Goal: Task Accomplishment & Management: Use online tool/utility

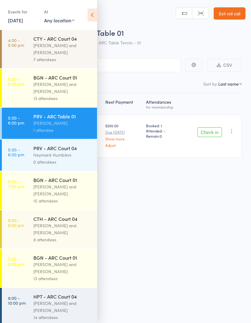
click at [67, 91] on div "[PERSON_NAME] and [PERSON_NAME]" at bounding box center [62, 88] width 58 height 14
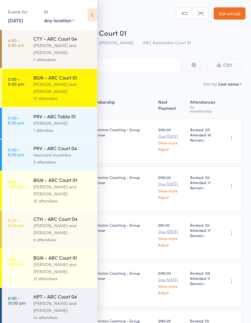
click at [90, 18] on icon at bounding box center [91, 15] width 9 height 13
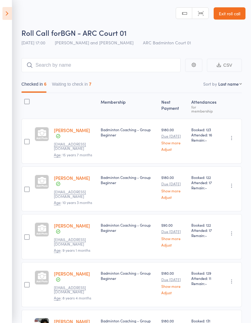
click at [75, 87] on button "Waiting to check in 7" at bounding box center [71, 86] width 39 height 14
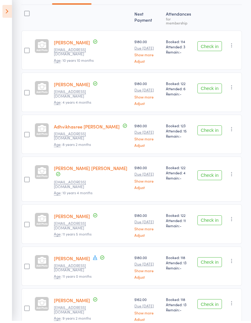
scroll to position [86, 0]
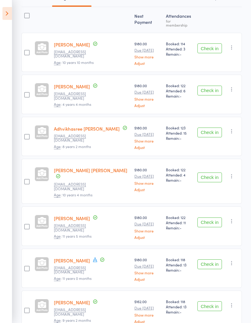
click at [234, 260] on icon "button" at bounding box center [231, 263] width 6 height 6
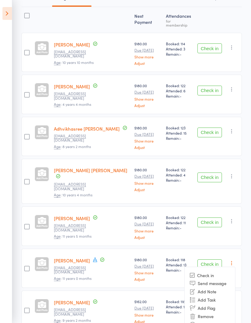
click at [212, 248] on div "Check in Check in Send message Add Note Add Task Add Flag Remove [PERSON_NAME] …" at bounding box center [218, 267] width 47 height 39
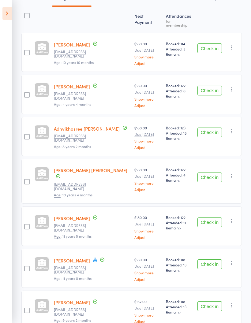
click at [211, 259] on button "Check in" at bounding box center [209, 264] width 24 height 10
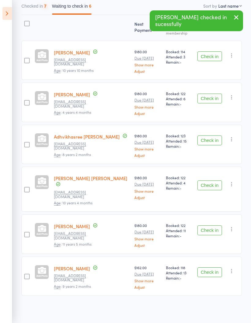
scroll to position [44, 0]
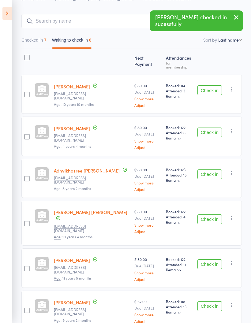
click at [211, 301] on button "Check in" at bounding box center [209, 306] width 24 height 10
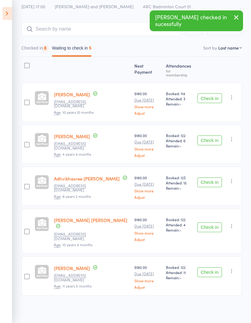
scroll to position [2, 0]
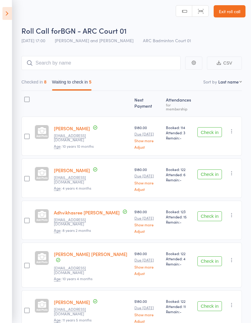
click at [4, 16] on icon at bounding box center [6, 13] width 9 height 13
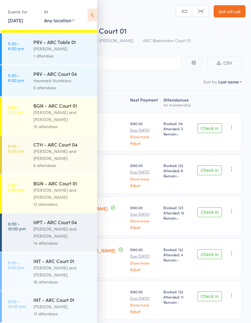
scroll to position [80, 0]
click at [26, 112] on link "6:00 - 7:00 pm BGN - ARC Court 01 [PERSON_NAME] and [PERSON_NAME] 15 attendees" at bounding box center [49, 116] width 95 height 38
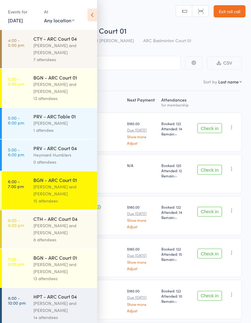
click at [93, 15] on icon at bounding box center [91, 15] width 9 height 13
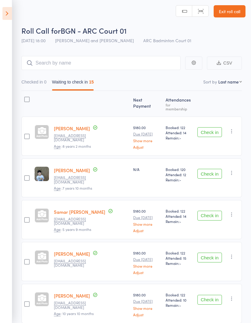
click at [213, 127] on button "Check in" at bounding box center [209, 132] width 24 height 10
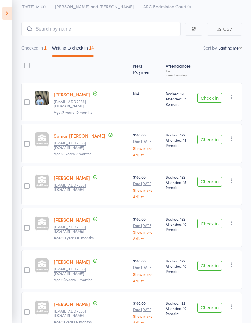
scroll to position [36, 0]
click at [212, 177] on button "Check in" at bounding box center [209, 182] width 24 height 10
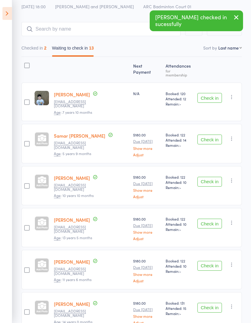
click at [218, 177] on button "Check in" at bounding box center [209, 182] width 24 height 10
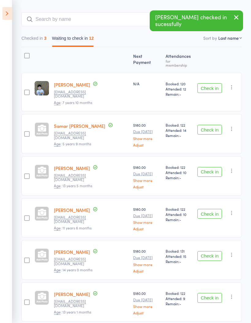
scroll to position [44, 0]
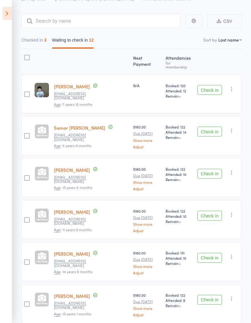
click at [212, 211] on button "Check in" at bounding box center [209, 216] width 24 height 10
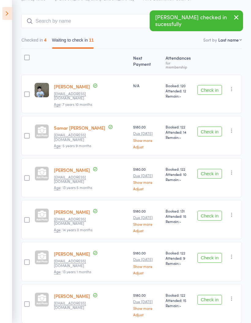
click at [212, 211] on button "Check in" at bounding box center [209, 216] width 24 height 10
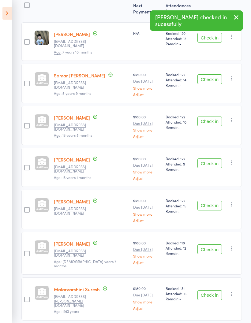
scroll to position [98, 0]
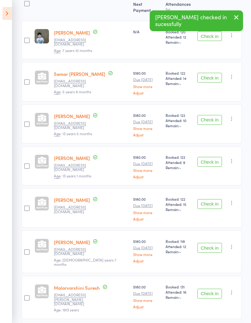
click at [213, 199] on button "Check in" at bounding box center [209, 204] width 24 height 10
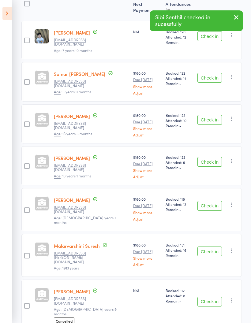
click at [211, 201] on button "Check in" at bounding box center [209, 206] width 24 height 10
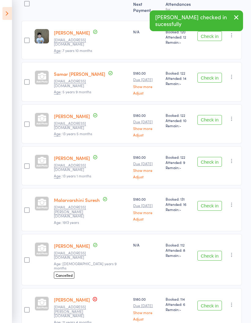
click at [219, 201] on button "Check in" at bounding box center [209, 206] width 24 height 10
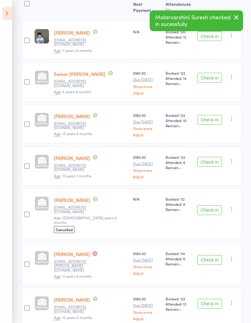
scroll to position [85, 0]
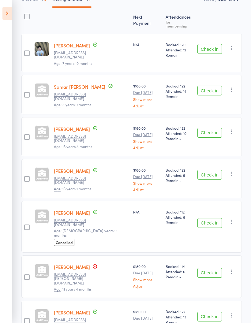
click at [212, 311] on button "Check in" at bounding box center [209, 316] width 24 height 10
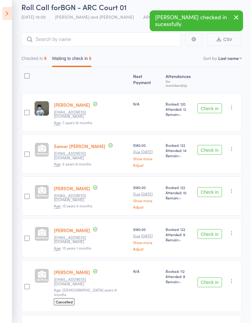
scroll to position [0, 0]
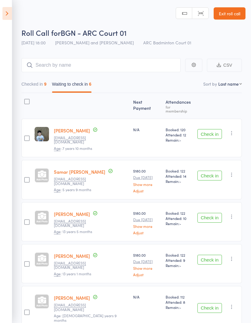
click at [234, 130] on icon "button" at bounding box center [231, 133] width 6 height 6
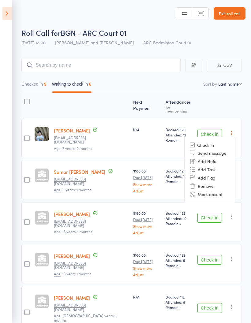
click at [223, 190] on li "Mark absent" at bounding box center [209, 194] width 50 height 8
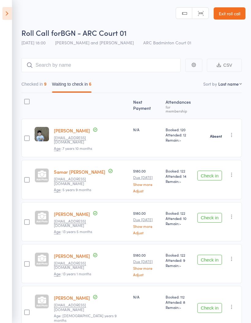
click at [233, 171] on icon "button" at bounding box center [231, 174] width 6 height 6
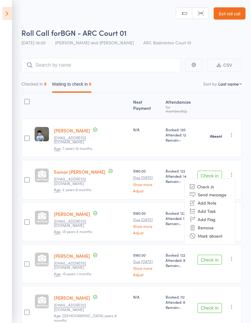
click at [222, 232] on li "Mark absent" at bounding box center [209, 236] width 50 height 8
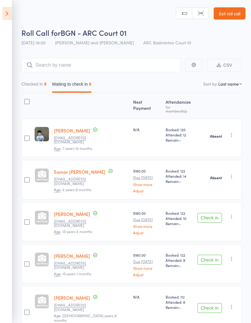
click at [235, 213] on button "button" at bounding box center [231, 216] width 7 height 7
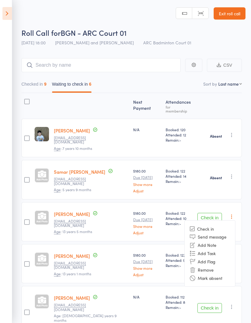
click at [218, 274] on li "Mark absent" at bounding box center [209, 278] width 50 height 8
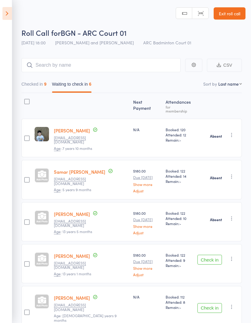
click at [234, 256] on icon "button" at bounding box center [231, 259] width 6 height 6
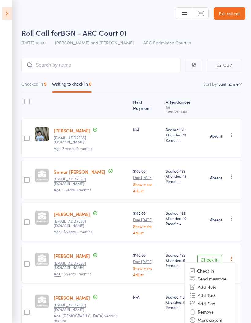
click at [215, 316] on li "Mark absent" at bounding box center [209, 320] width 50 height 8
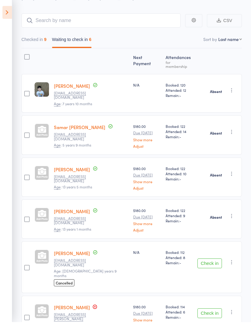
scroll to position [43, 0]
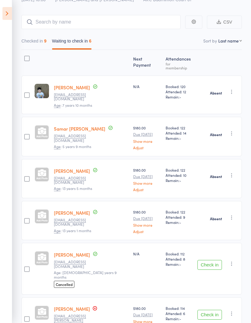
click at [234, 260] on icon "button" at bounding box center [231, 263] width 6 height 6
click at [215, 321] on li "Mark absent" at bounding box center [209, 325] width 50 height 8
click at [234, 310] on icon "button" at bounding box center [231, 313] width 6 height 6
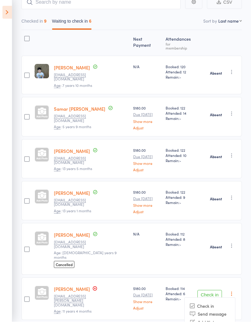
scroll to position [61, 0]
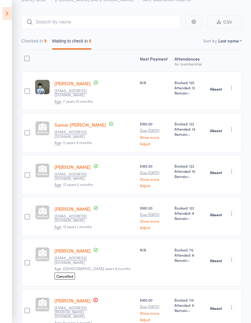
click at [4, 18] on icon at bounding box center [6, 13] width 9 height 13
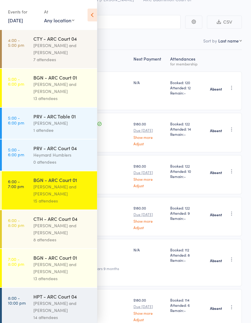
click at [16, 235] on link "6:00 - 8:00 pm CTH - ARC Court 04 [PERSON_NAME] and Heymard Humblers 8 attendees" at bounding box center [49, 229] width 95 height 38
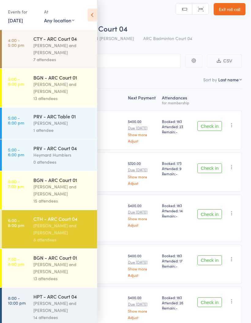
click at [92, 14] on icon at bounding box center [91, 15] width 9 height 13
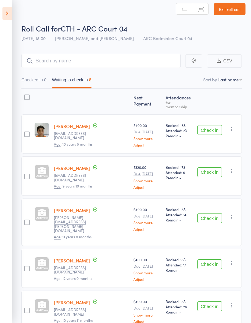
click at [213, 129] on button "Check in" at bounding box center [209, 130] width 24 height 10
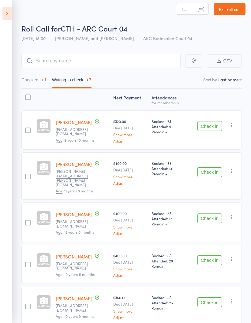
click at [213, 126] on button "Check in" at bounding box center [209, 126] width 24 height 10
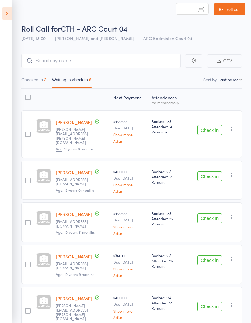
click at [212, 128] on button "Check in" at bounding box center [209, 130] width 24 height 10
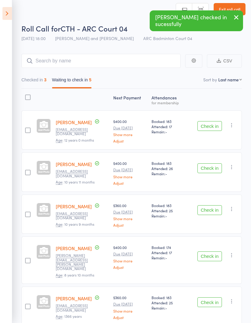
click at [214, 171] on button "Check in" at bounding box center [209, 168] width 24 height 10
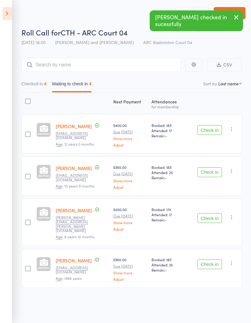
click at [214, 167] on button "Check in" at bounding box center [209, 172] width 24 height 10
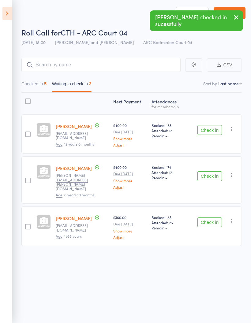
click at [218, 171] on button "Check in" at bounding box center [209, 176] width 24 height 10
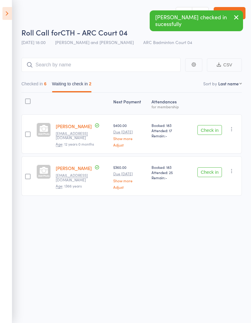
click at [214, 170] on button "Check in" at bounding box center [209, 172] width 24 height 10
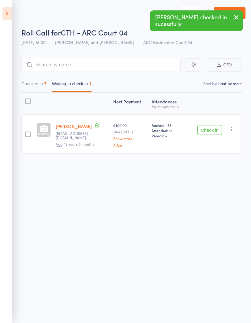
click at [36, 82] on button "Checked in 7" at bounding box center [33, 85] width 25 height 14
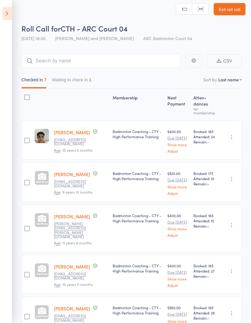
click at [234, 138] on icon "button" at bounding box center [231, 137] width 6 height 6
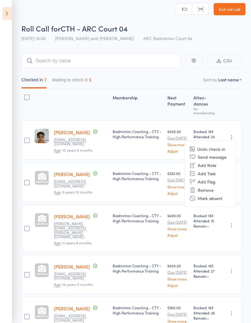
click at [215, 200] on li "Mark absent" at bounding box center [209, 198] width 50 height 8
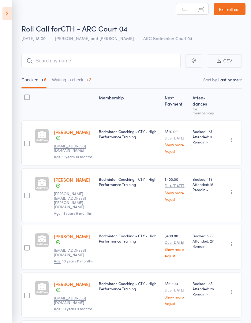
click at [80, 77] on button "Waiting to check in 2" at bounding box center [71, 81] width 39 height 14
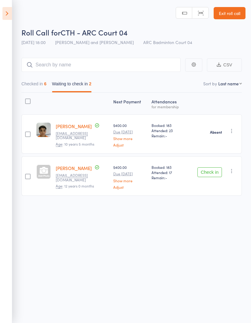
click at [232, 168] on icon "button" at bounding box center [231, 171] width 6 height 6
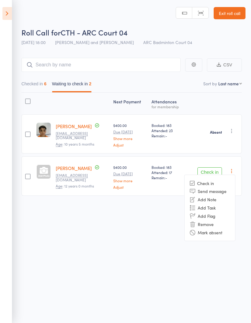
click at [216, 231] on li "Mark absent" at bounding box center [209, 232] width 50 height 8
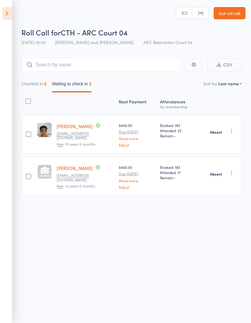
click at [30, 83] on button "Checked in 6" at bounding box center [33, 85] width 25 height 14
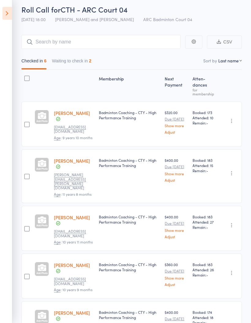
scroll to position [0, 0]
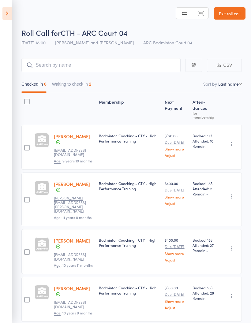
click at [68, 83] on button "Waiting to check in 2" at bounding box center [71, 86] width 39 height 14
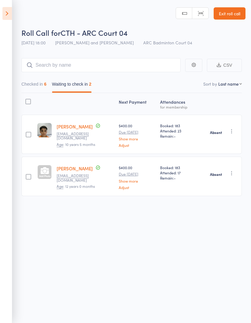
click at [4, 13] on icon at bounding box center [6, 13] width 9 height 13
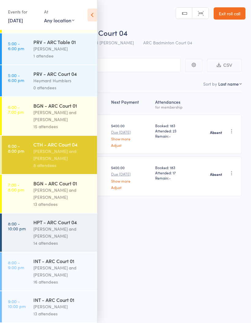
scroll to position [4, 0]
click at [92, 16] on icon at bounding box center [91, 15] width 9 height 13
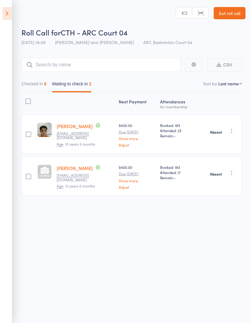
click at [5, 14] on icon at bounding box center [6, 13] width 9 height 13
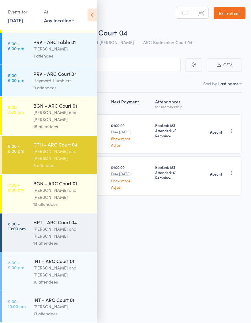
click at [17, 196] on link "7:00 - 8:00 pm BGN - ARC Court 01 [PERSON_NAME] and [PERSON_NAME] 13 attendees" at bounding box center [49, 194] width 95 height 38
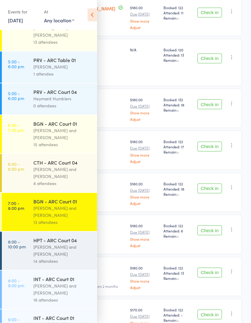
scroll to position [160, 0]
